Goal: Check status: Check status

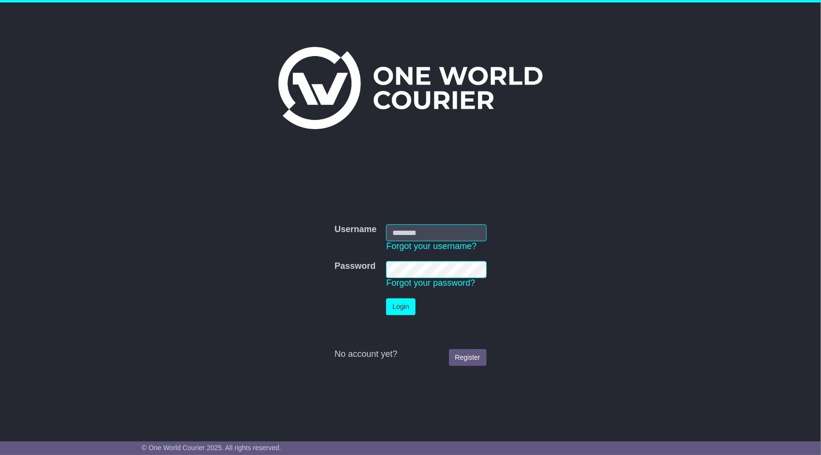
type input "**********"
click at [391, 305] on button "Login" at bounding box center [400, 306] width 29 height 17
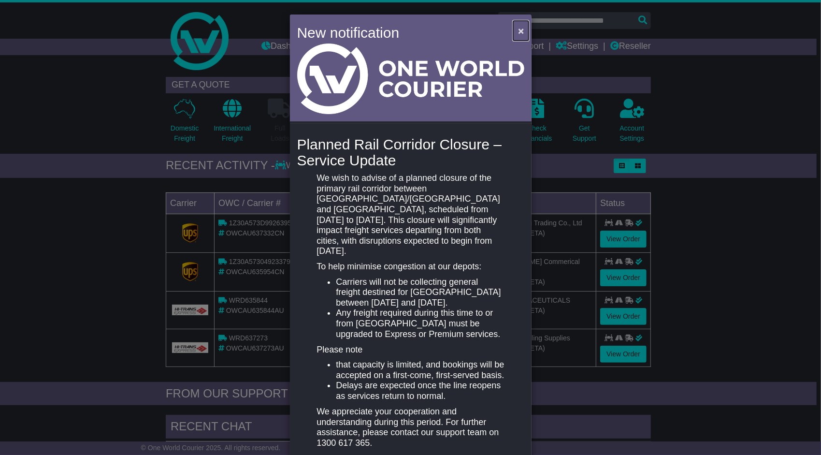
click at [518, 28] on span "×" at bounding box center [521, 30] width 6 height 11
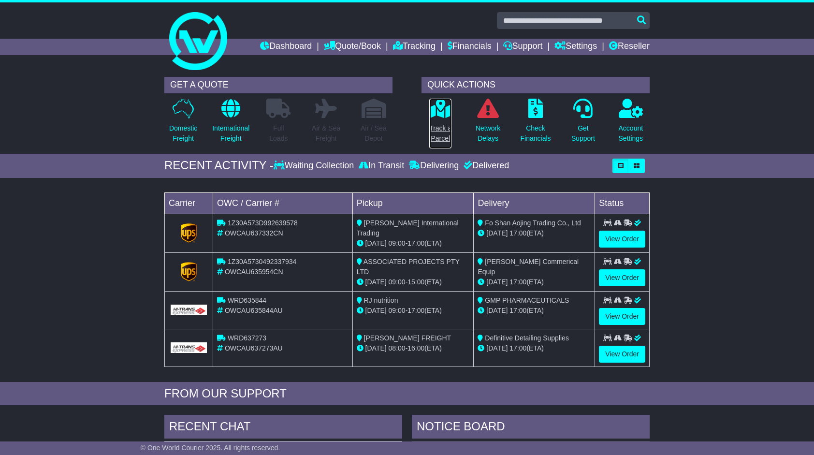
click at [444, 123] on p "Track a Parcel" at bounding box center [440, 133] width 22 height 20
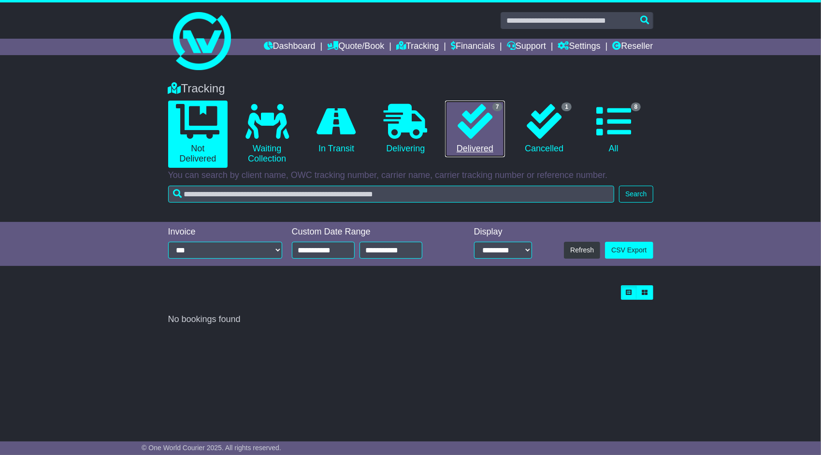
click at [476, 142] on link "7 Delivered" at bounding box center [474, 128] width 59 height 57
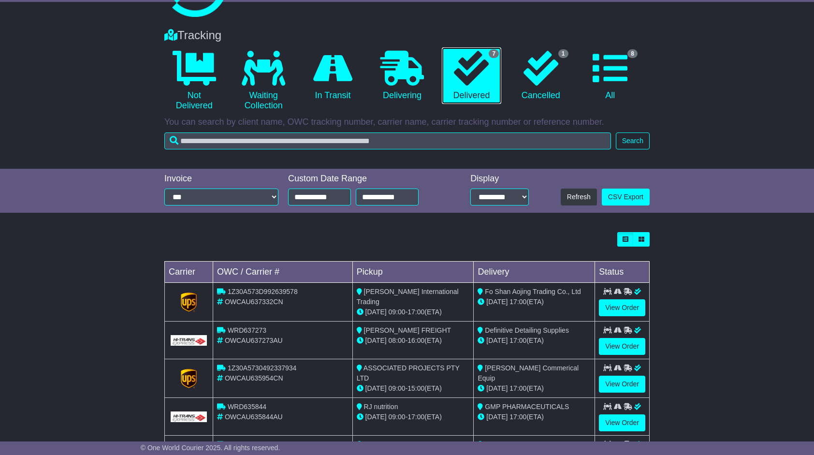
scroll to position [97, 0]
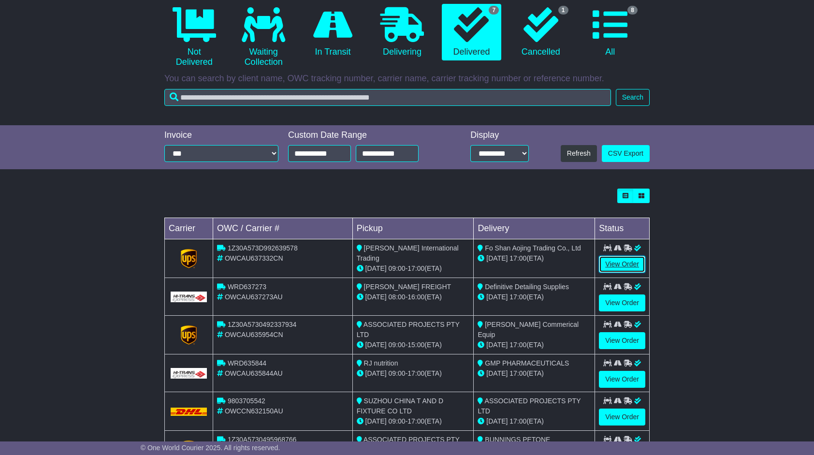
click at [618, 261] on link "View Order" at bounding box center [622, 264] width 46 height 17
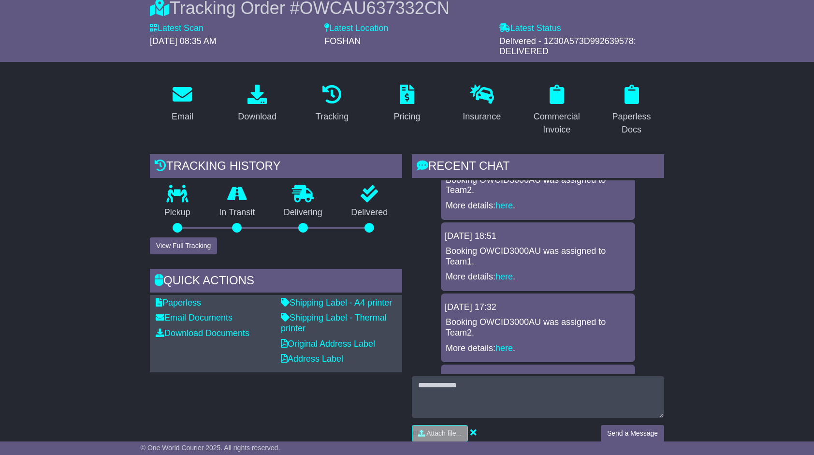
scroll to position [90, 0]
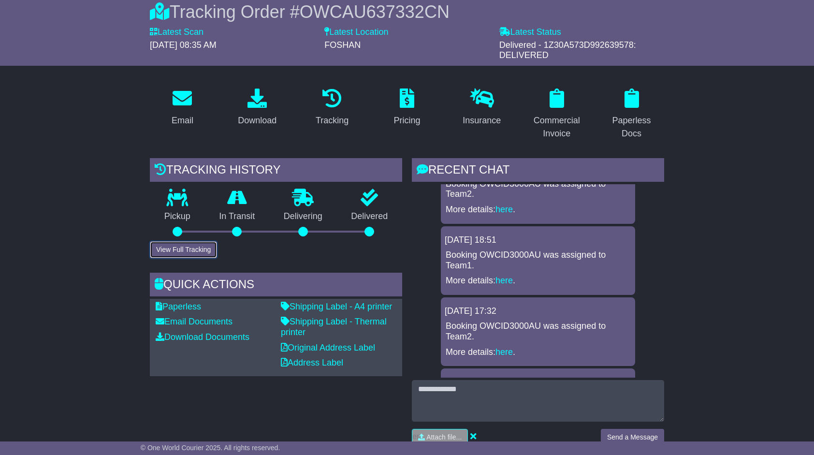
click at [178, 246] on button "View Full Tracking" at bounding box center [183, 249] width 67 height 17
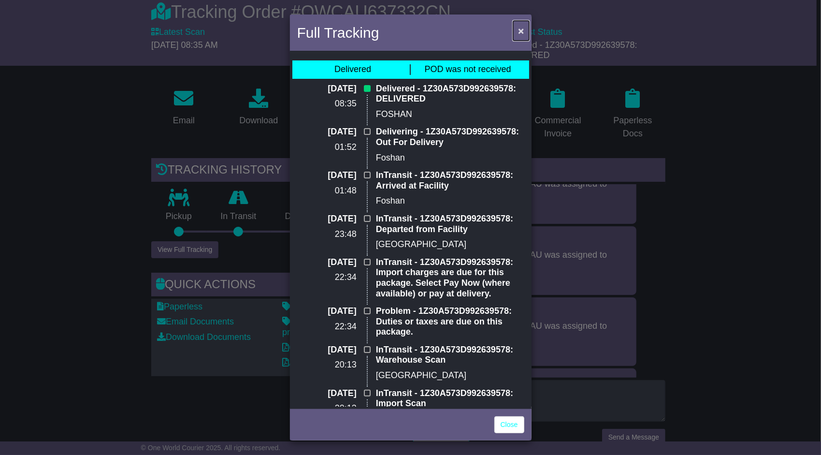
click at [521, 29] on span "×" at bounding box center [521, 30] width 6 height 11
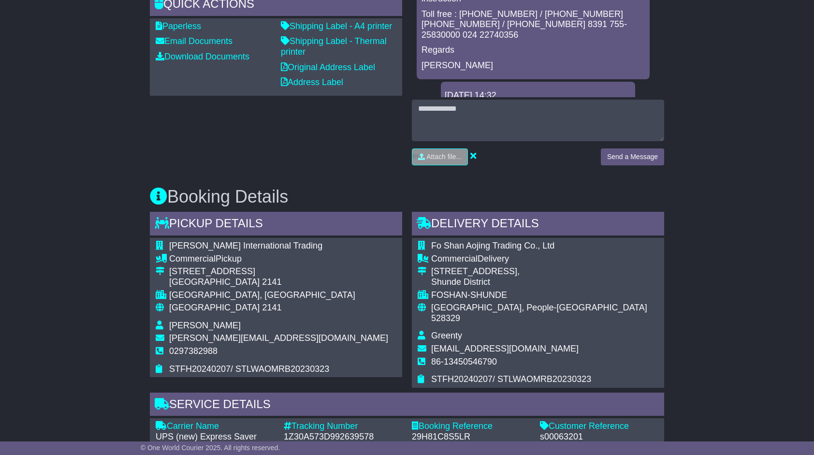
scroll to position [380, 0]
